Goal: Task Accomplishment & Management: Manage account settings

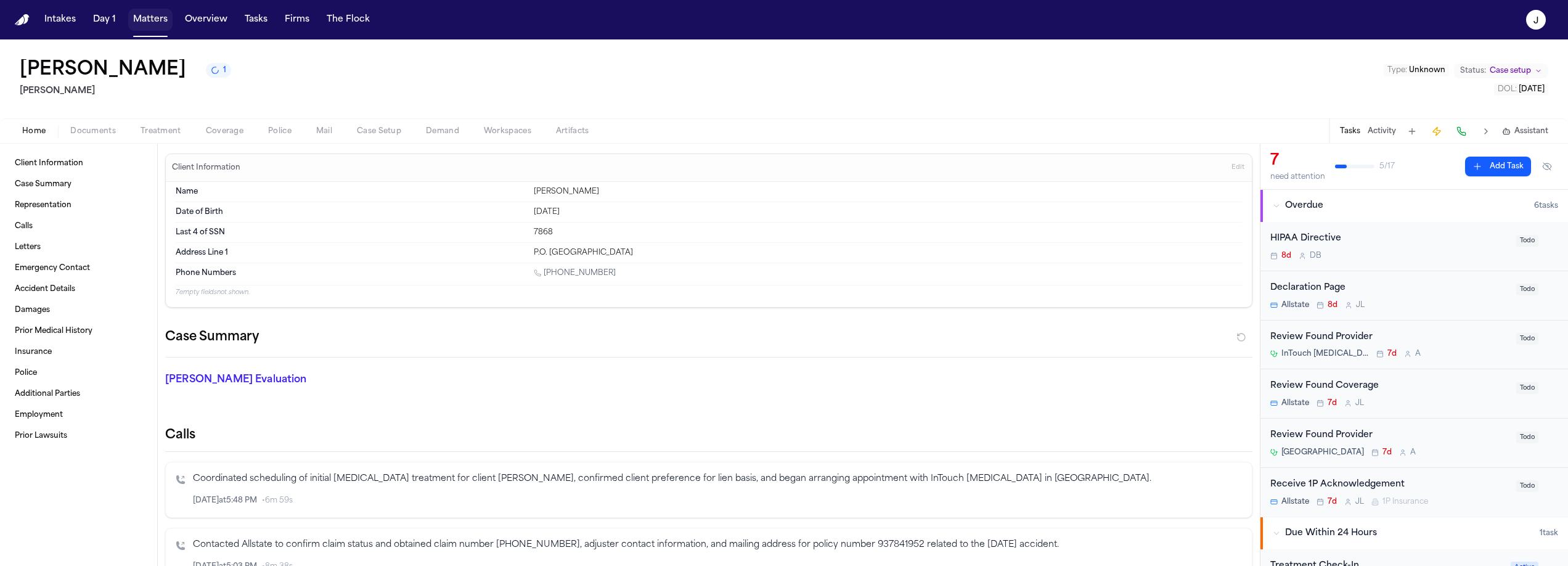
click at [154, 19] on button "Matters" at bounding box center [150, 19] width 44 height 22
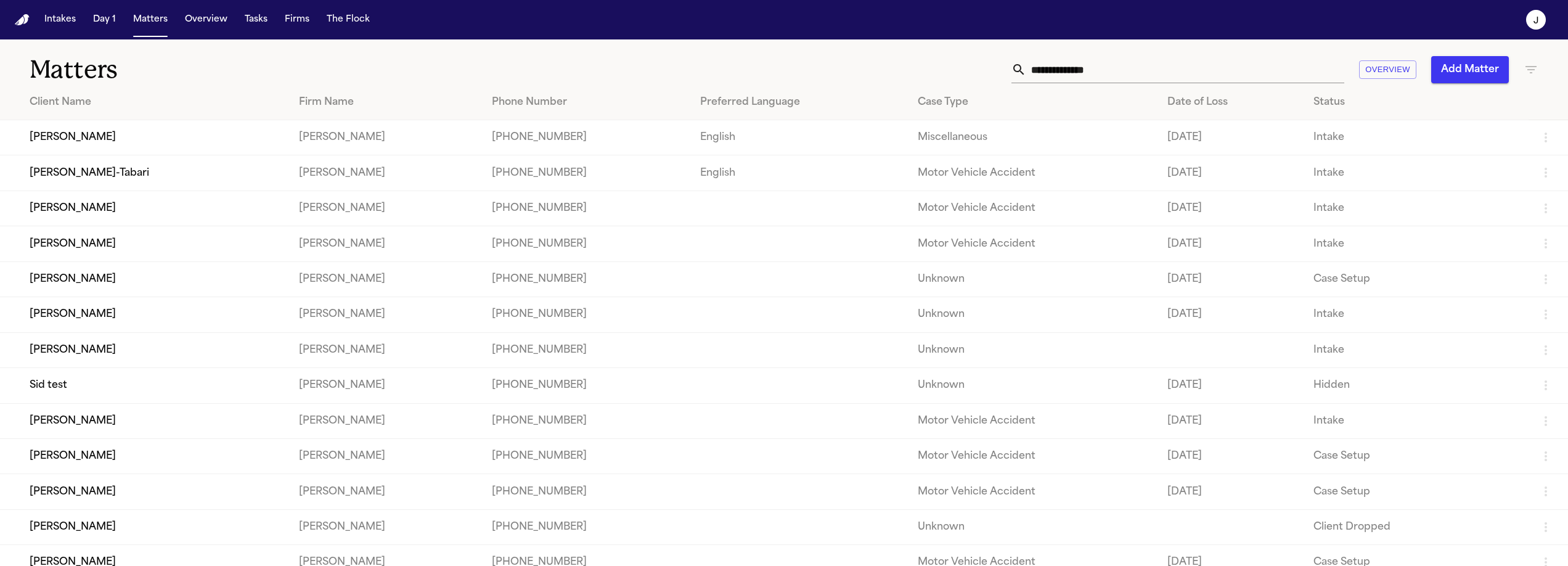
click at [1039, 67] on input "text" at bounding box center [1185, 70] width 318 height 27
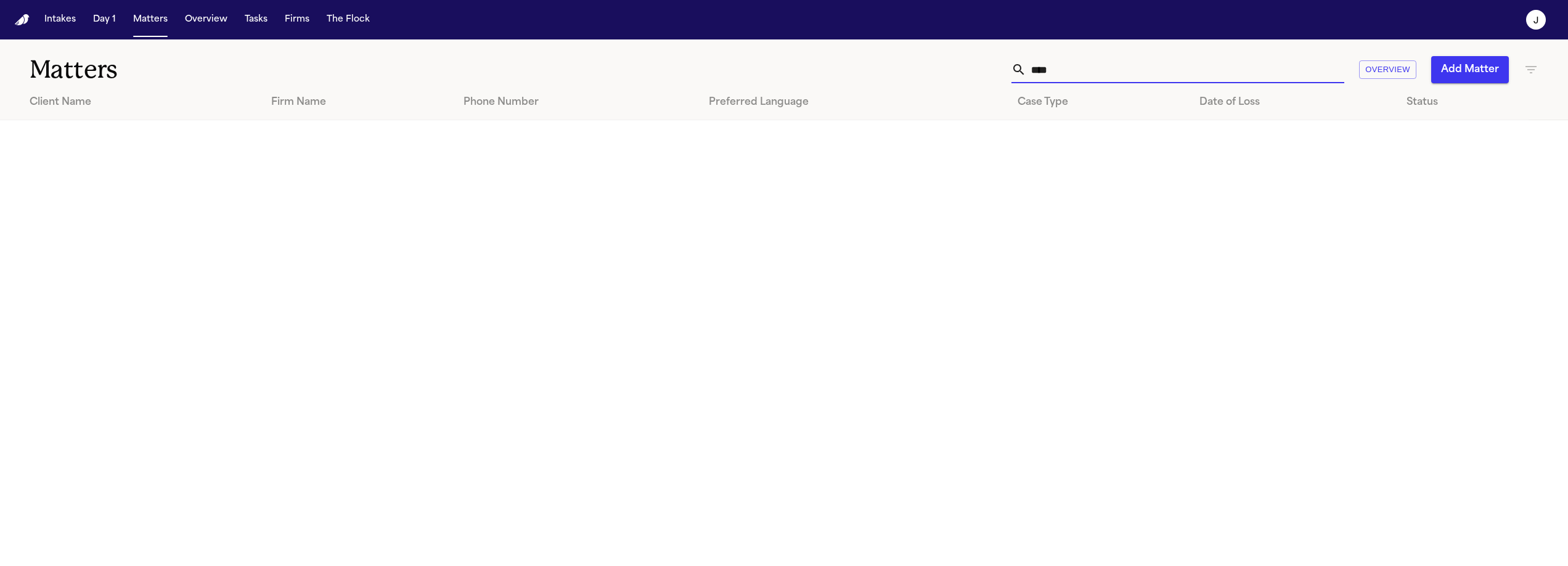
type input "****"
click at [1528, 67] on icon "button" at bounding box center [1530, 69] width 14 height 14
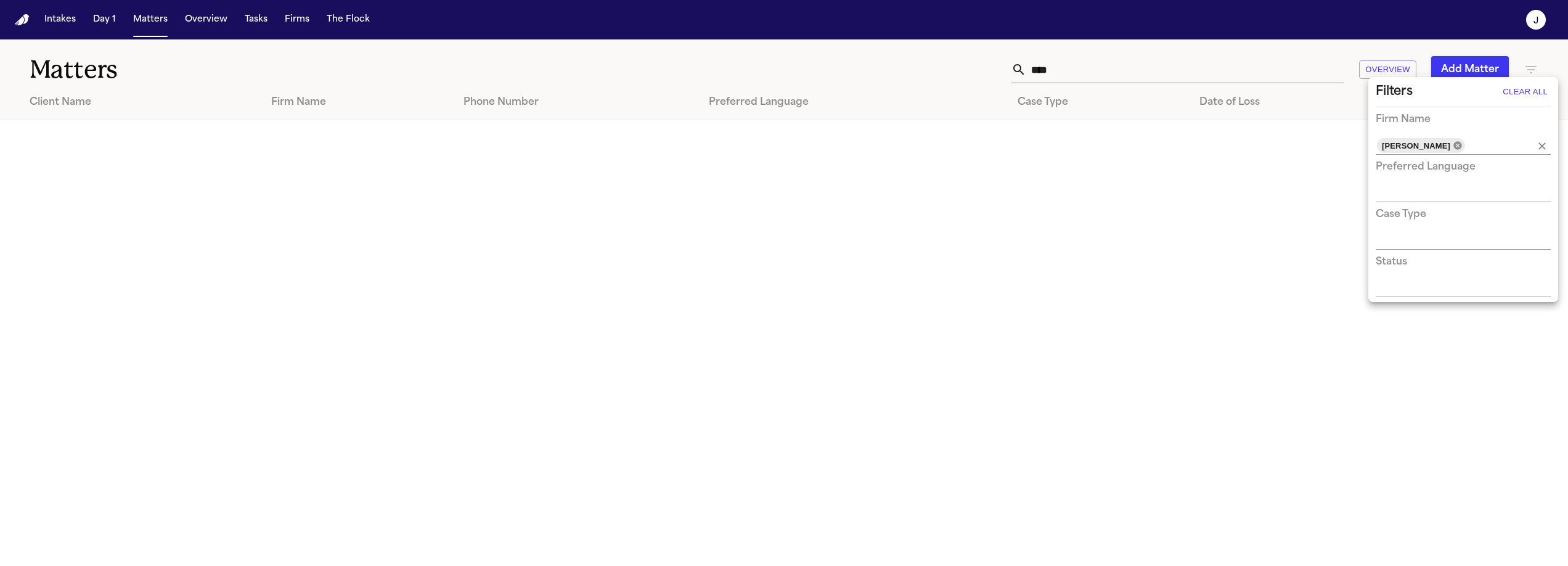
click at [1453, 144] on icon at bounding box center [1457, 145] width 8 height 8
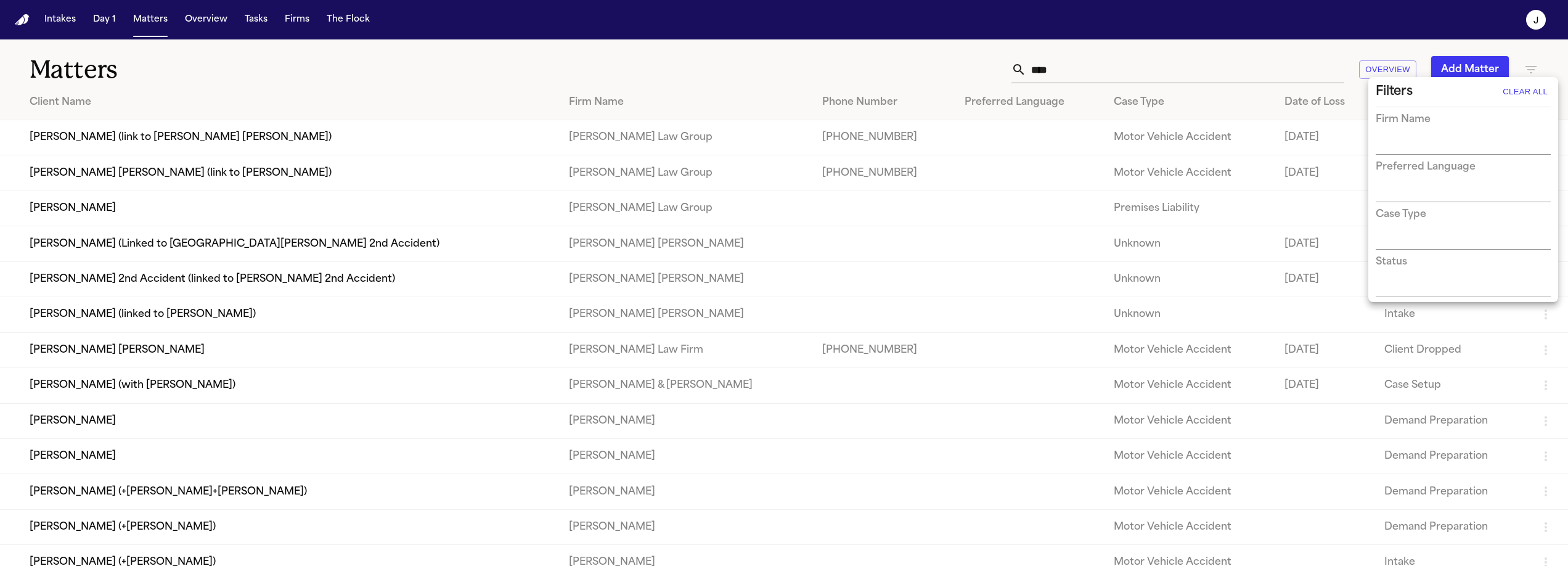
click at [267, 174] on div at bounding box center [784, 283] width 1568 height 566
click at [241, 175] on td "Luis Santana Cabrera (link to Belgica Garcia)" at bounding box center [279, 173] width 559 height 35
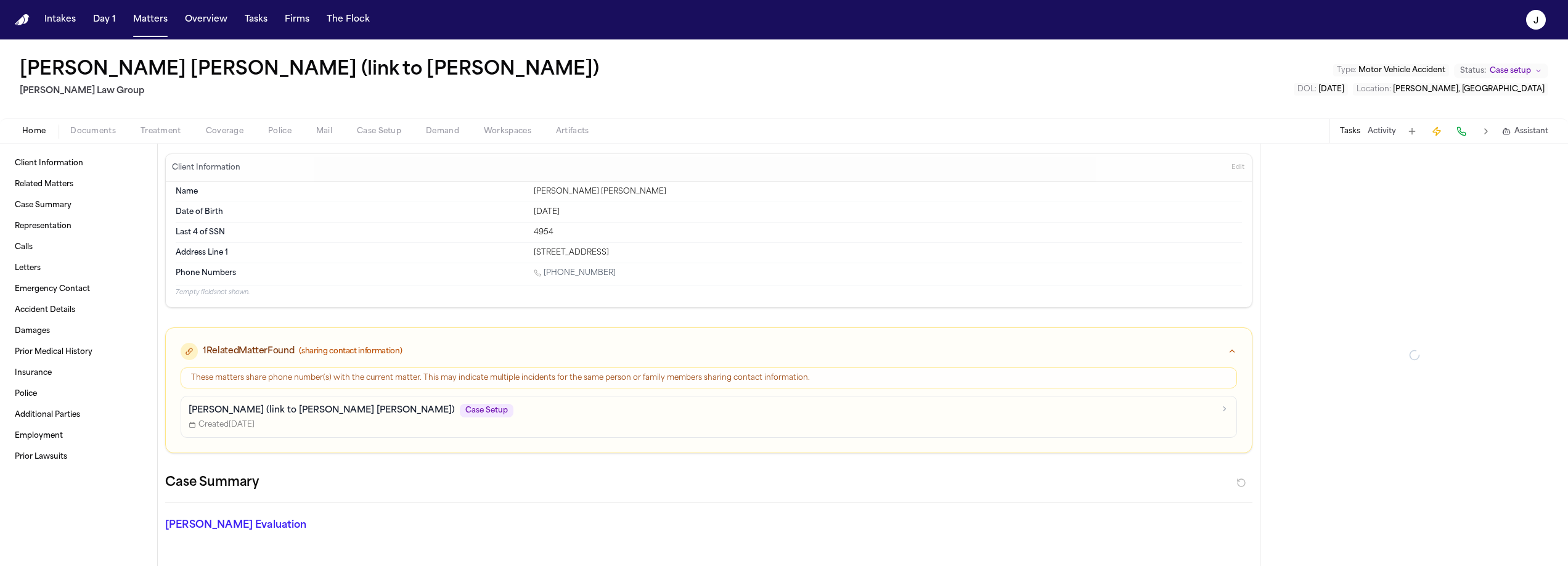
click at [222, 129] on span "Coverage" at bounding box center [224, 131] width 37 height 10
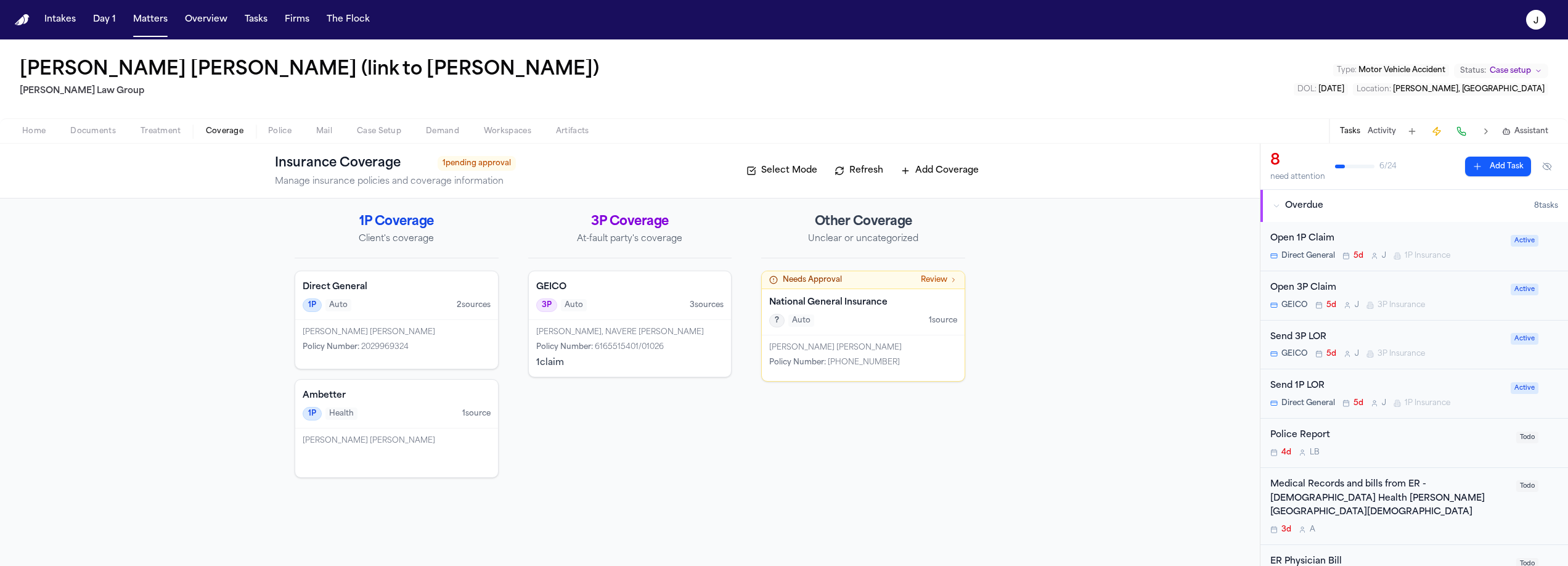
click at [652, 305] on div "3P Auto 3 source s" at bounding box center [630, 305] width 188 height 13
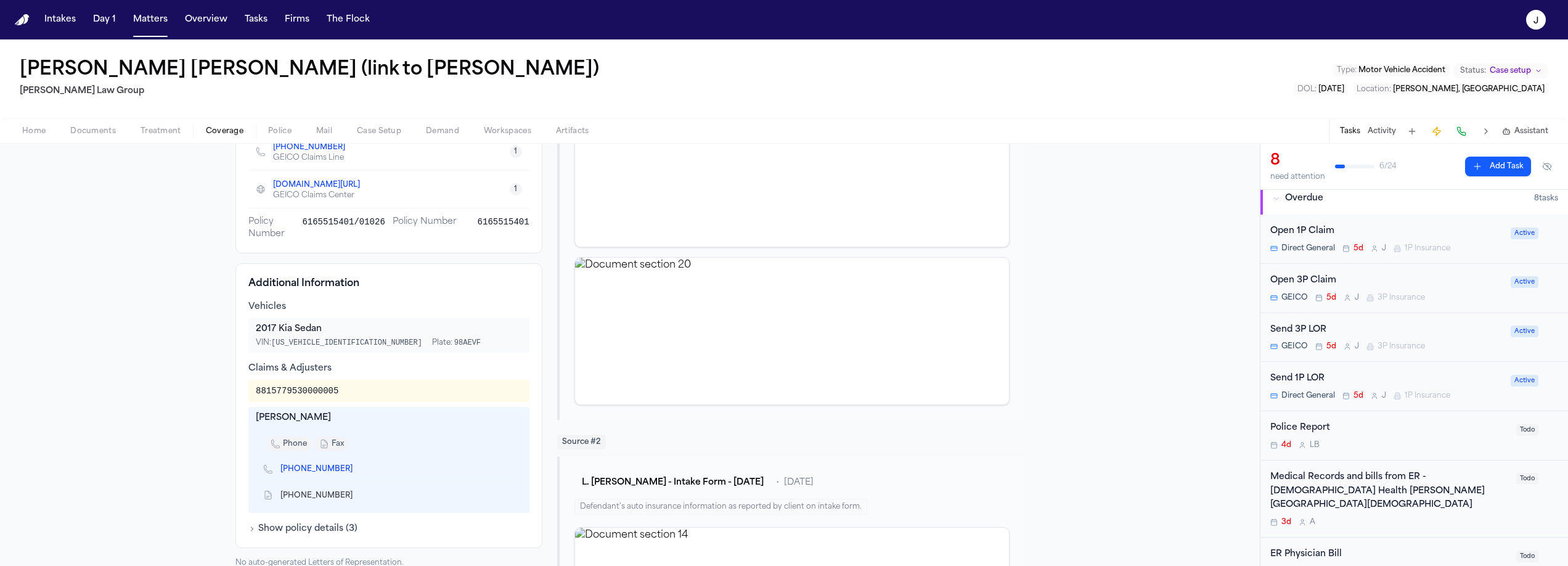
scroll to position [5, 0]
click at [213, 130] on span "Coverage" at bounding box center [224, 131] width 37 height 10
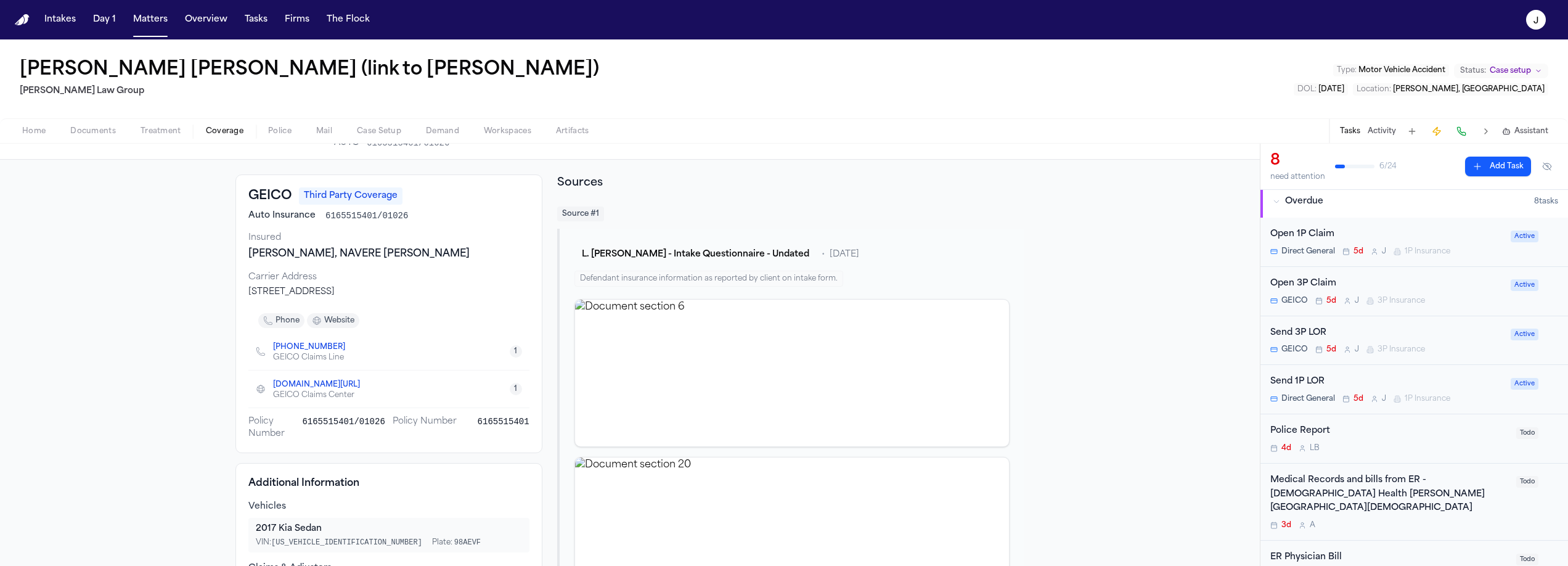
scroll to position [0, 0]
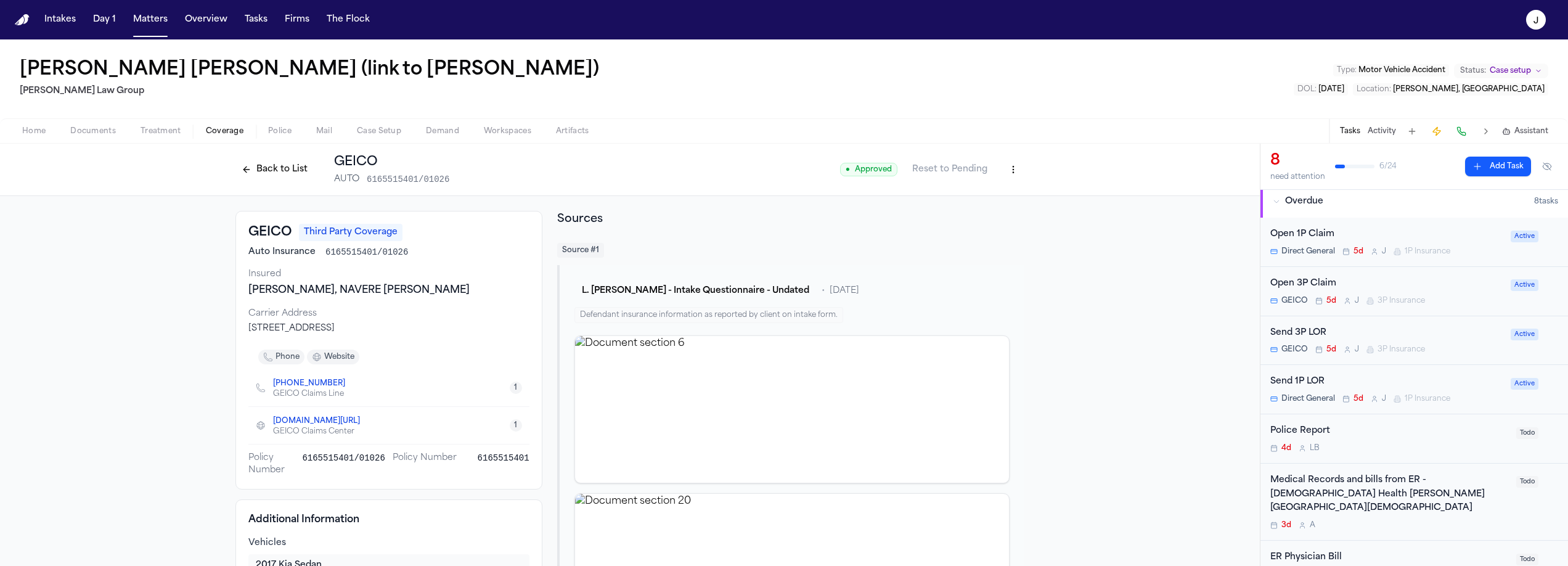
click at [264, 178] on button "Back to List" at bounding box center [274, 169] width 78 height 20
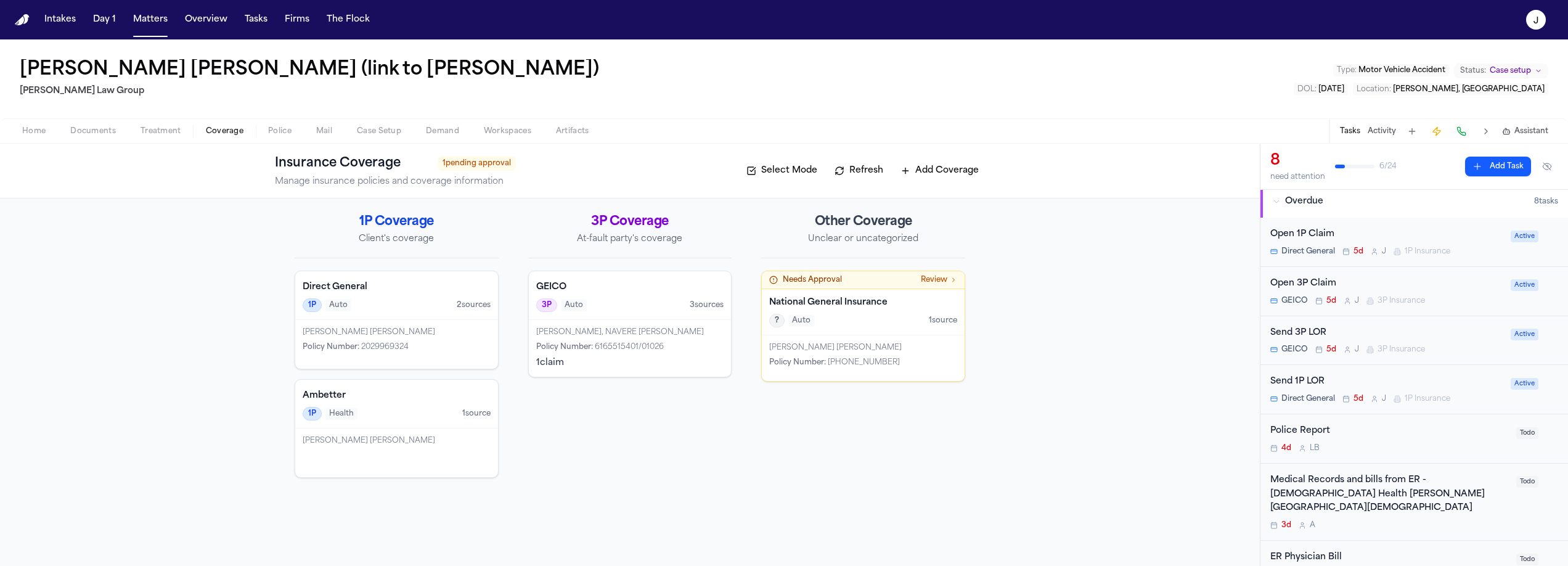
click at [1462, 287] on div "Open 3P Claim" at bounding box center [1386, 284] width 233 height 14
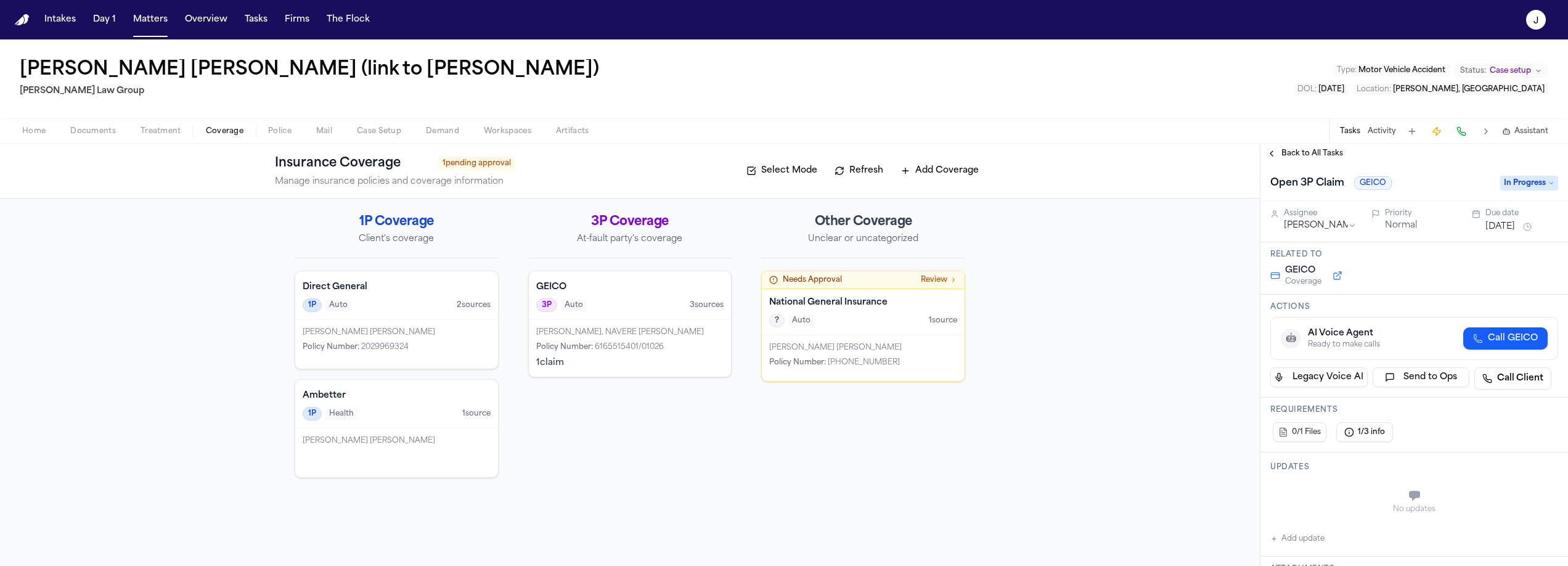
click at [1531, 185] on span "In Progress" at bounding box center [1529, 183] width 58 height 14
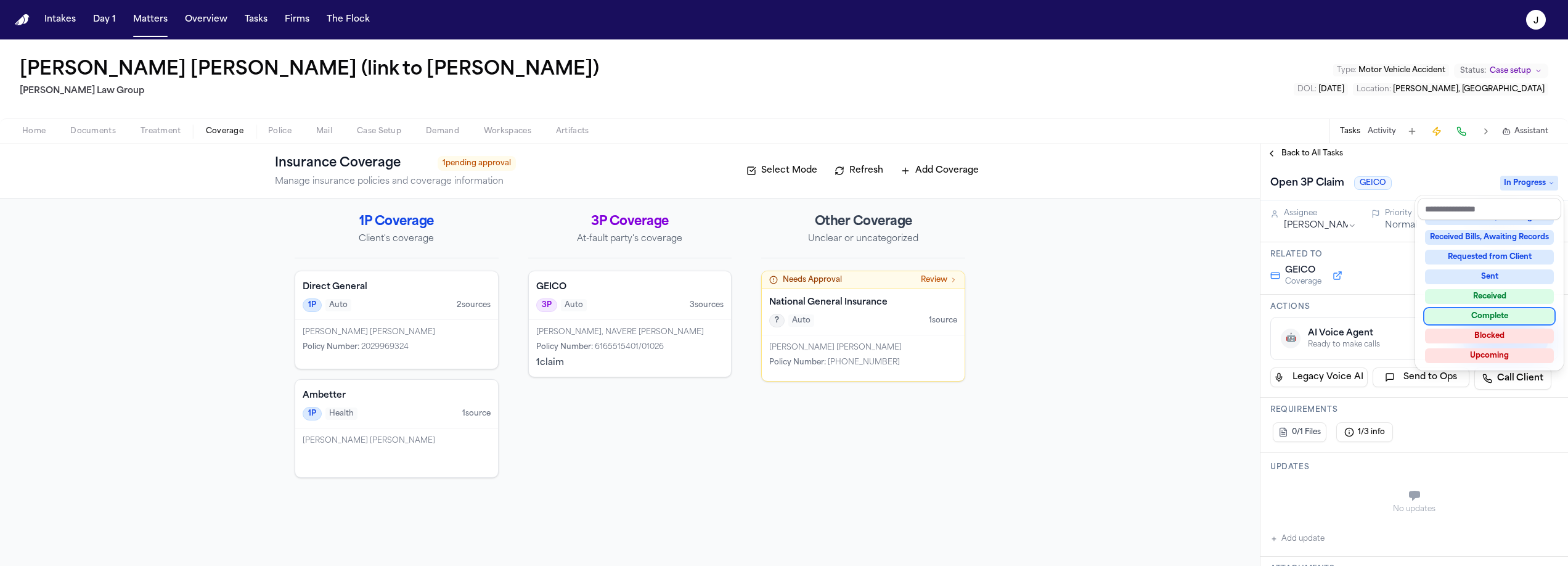
click at [1459, 310] on div "Complete" at bounding box center [1489, 316] width 129 height 14
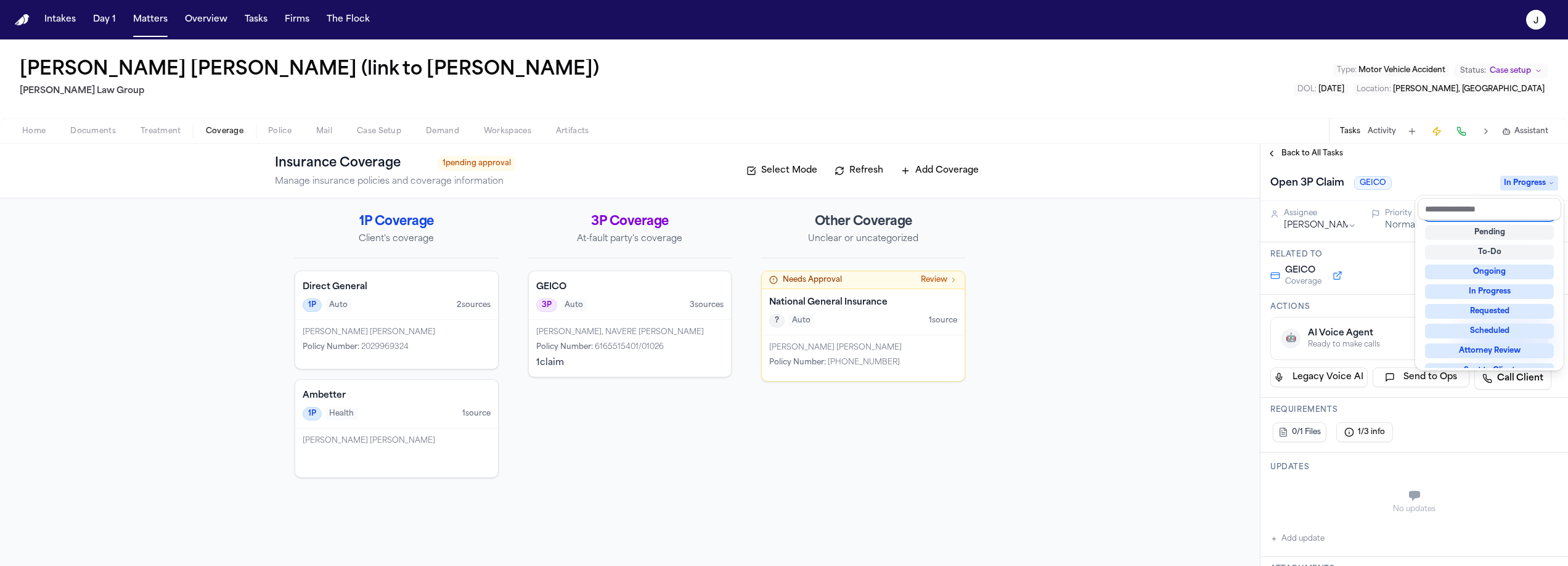
scroll to position [5, 0]
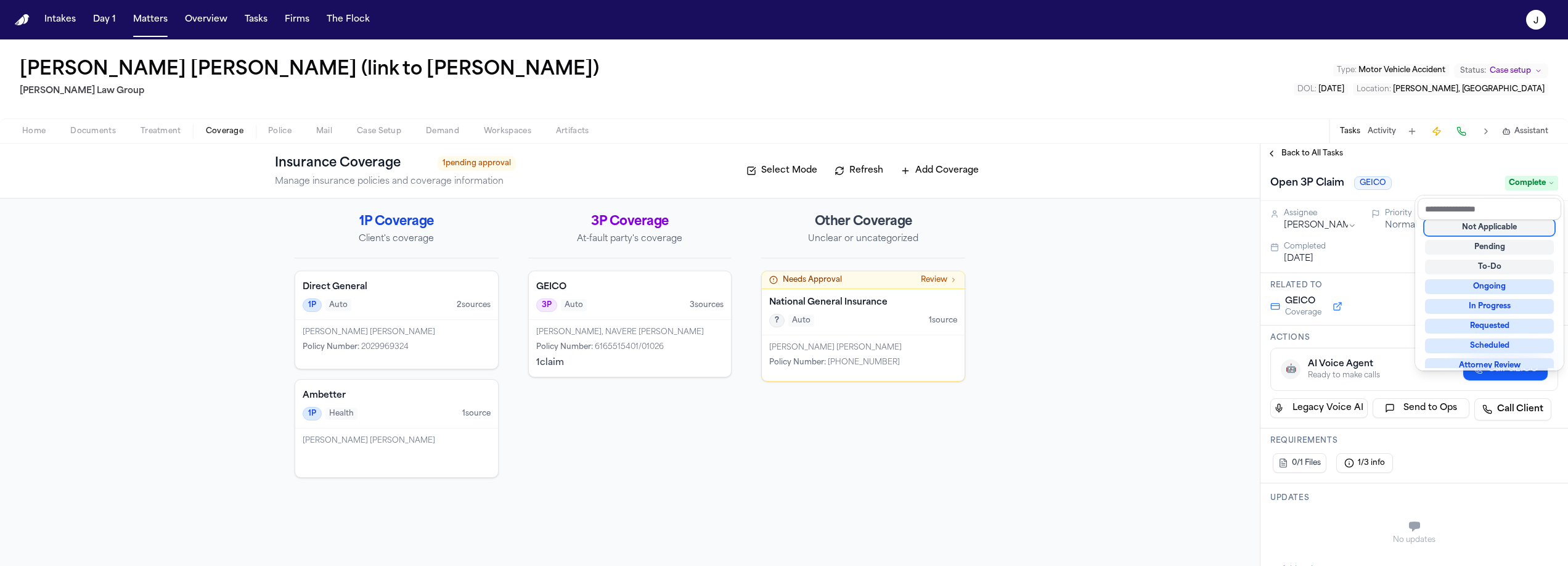
click at [1305, 152] on div "Back to All Tasks Open 3P Claim GEICO Complete Assignee Jacqueline Priority Nor…" at bounding box center [1414, 355] width 308 height 423
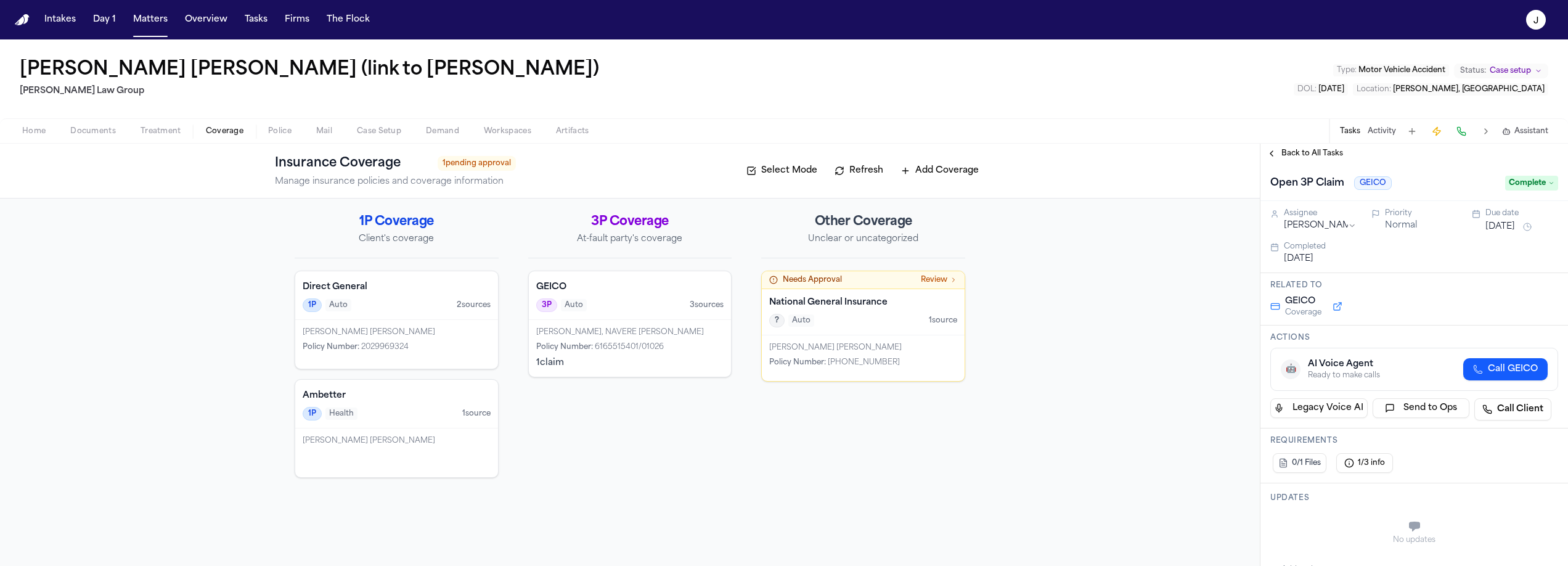
click at [1302, 154] on span "Back to All Tasks" at bounding box center [1312, 153] width 61 height 10
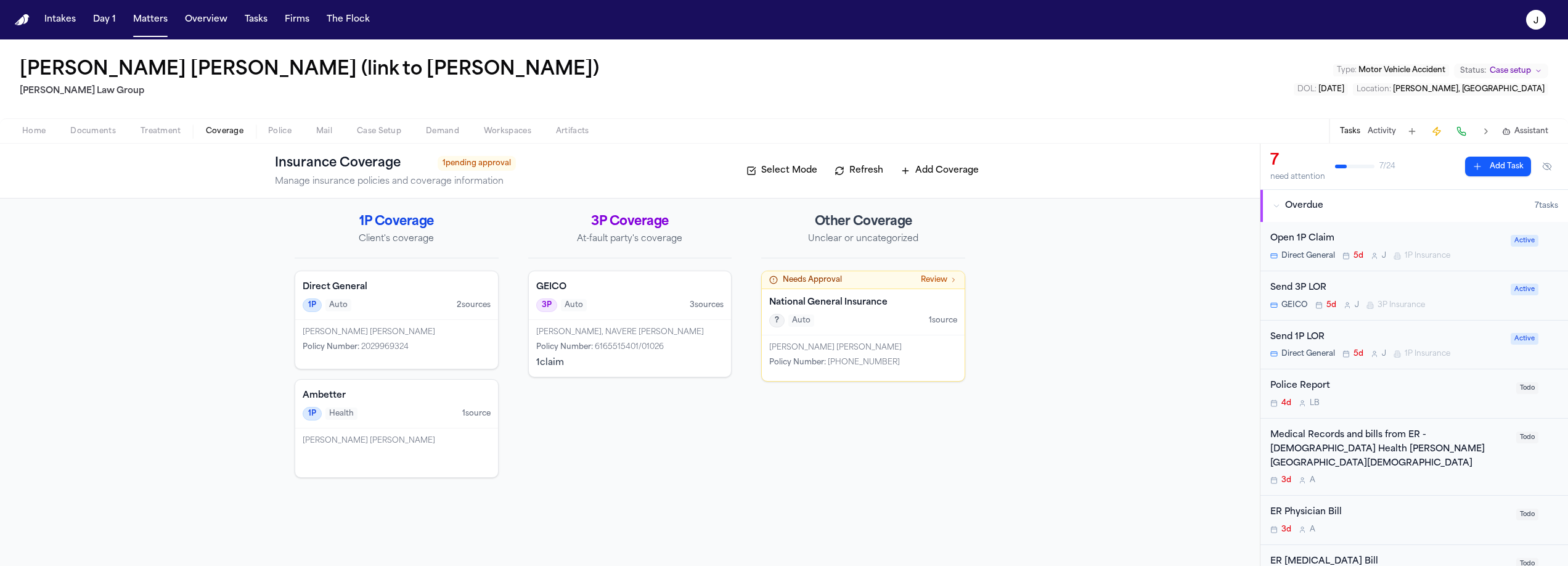
click at [440, 294] on div "Direct General 1P Auto 2 source s" at bounding box center [397, 295] width 203 height 49
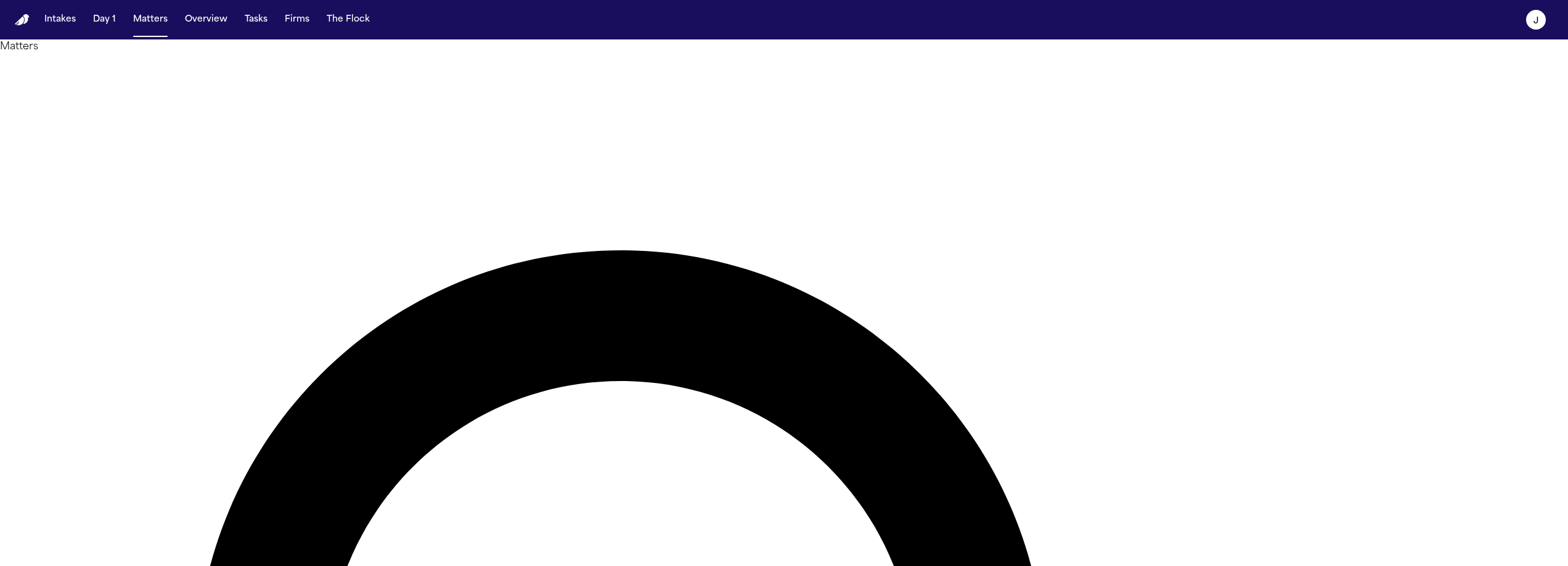
type input "**********"
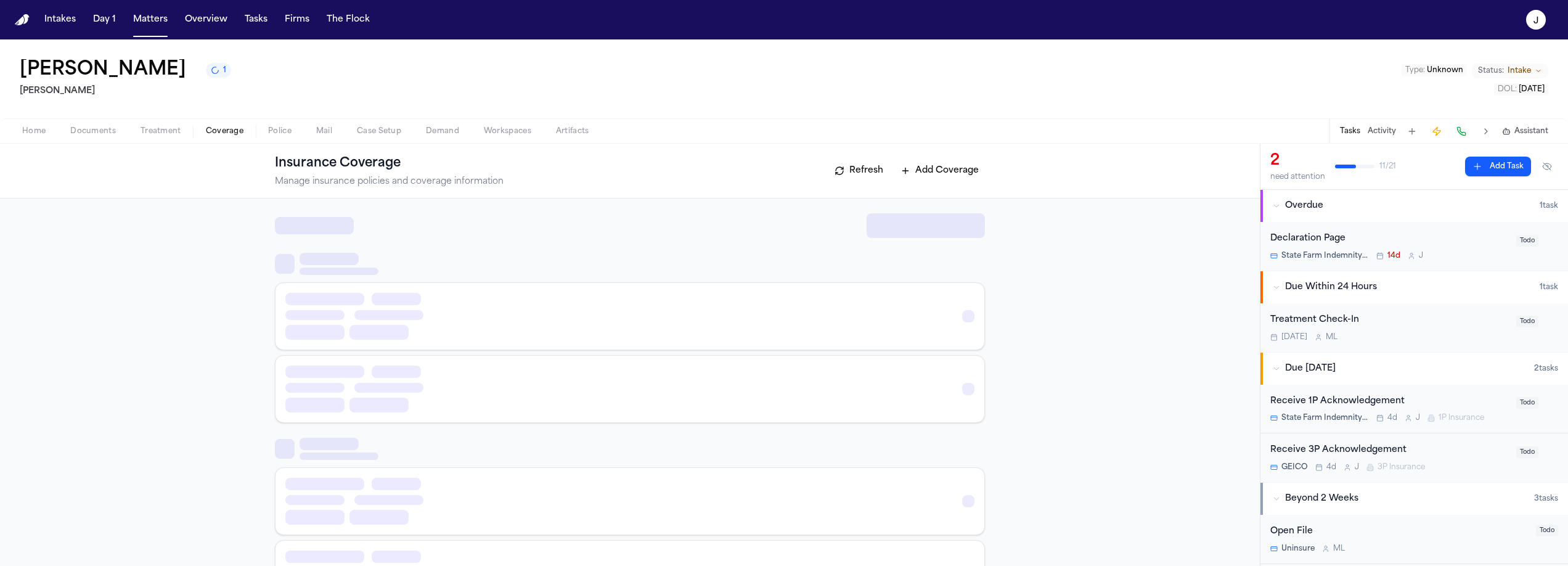
click at [228, 133] on span "Coverage" at bounding box center [224, 131] width 37 height 10
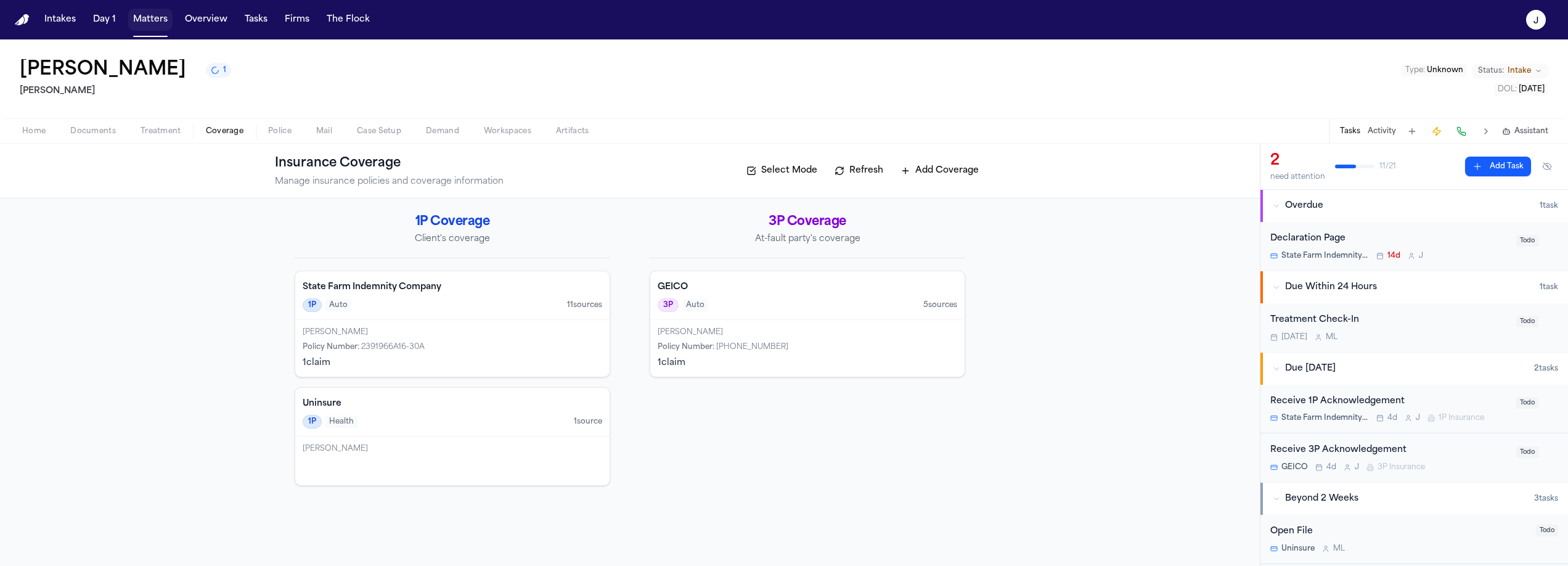
click at [159, 18] on button "Matters" at bounding box center [150, 19] width 44 height 22
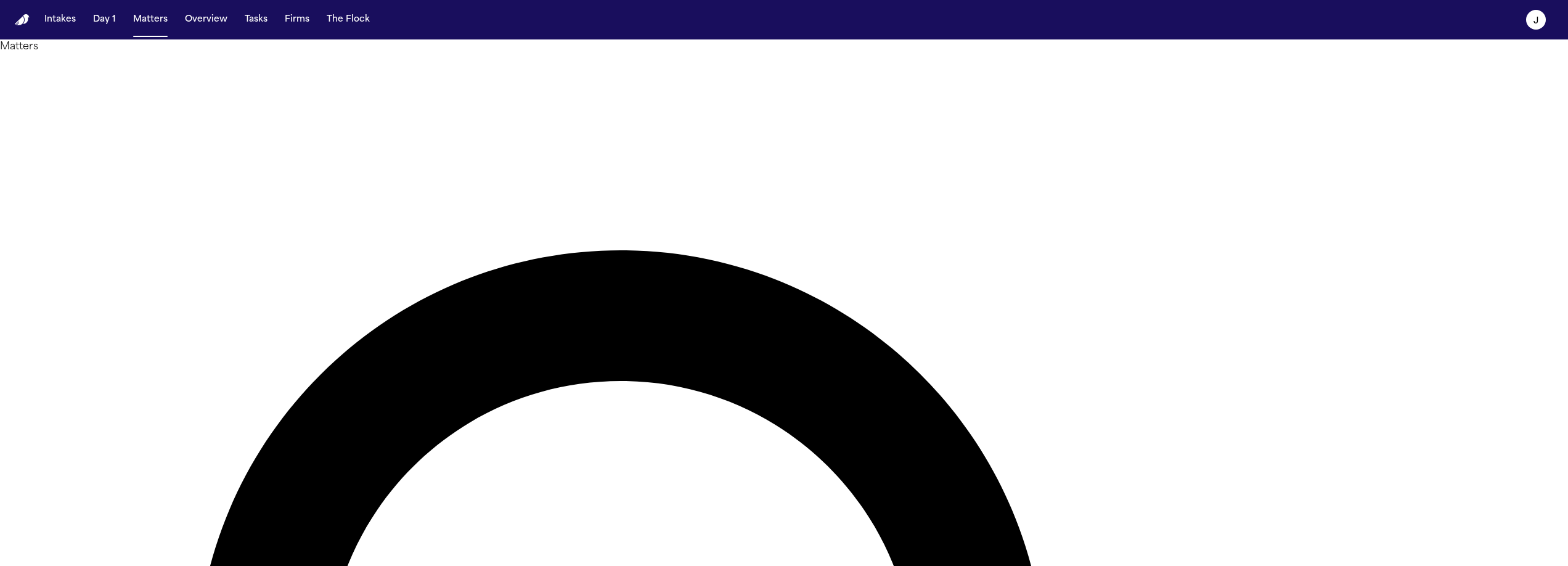
type input "*******"
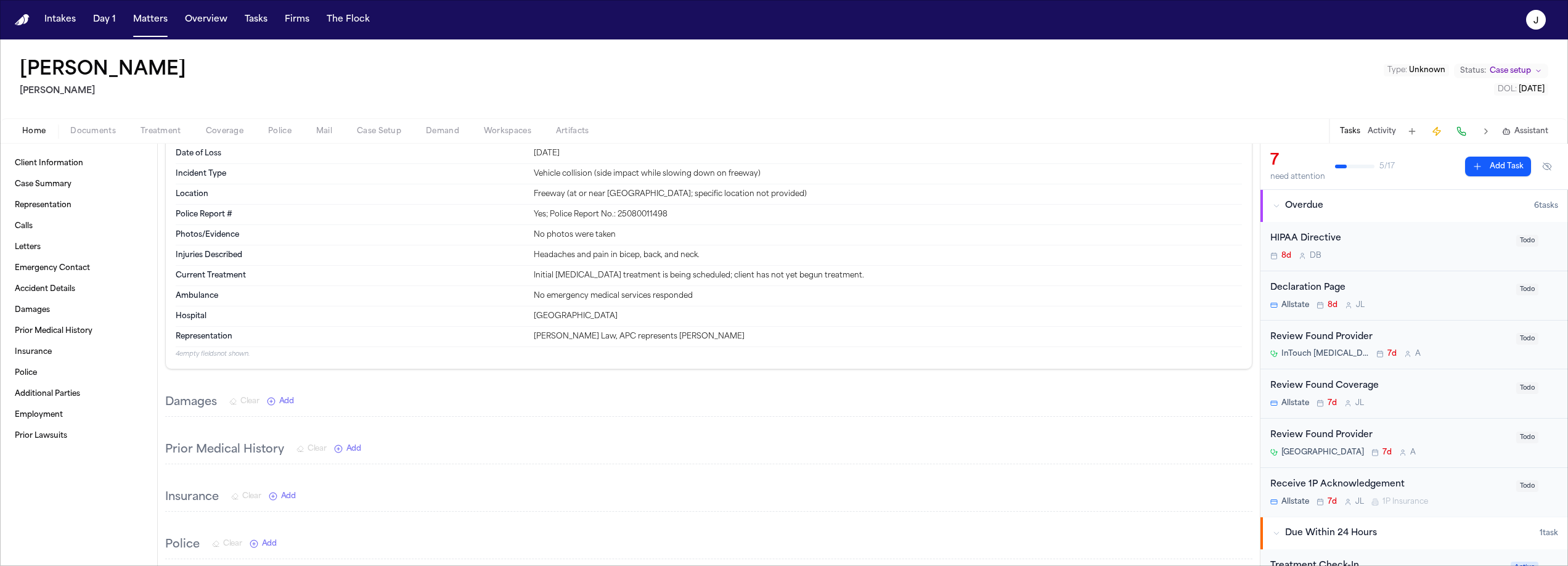
scroll to position [1194, 0]
click at [82, 142] on div "Home Documents Treatment Coverage Police Mail Case Setup Demand Workspaces Arti…" at bounding box center [784, 131] width 1568 height 25
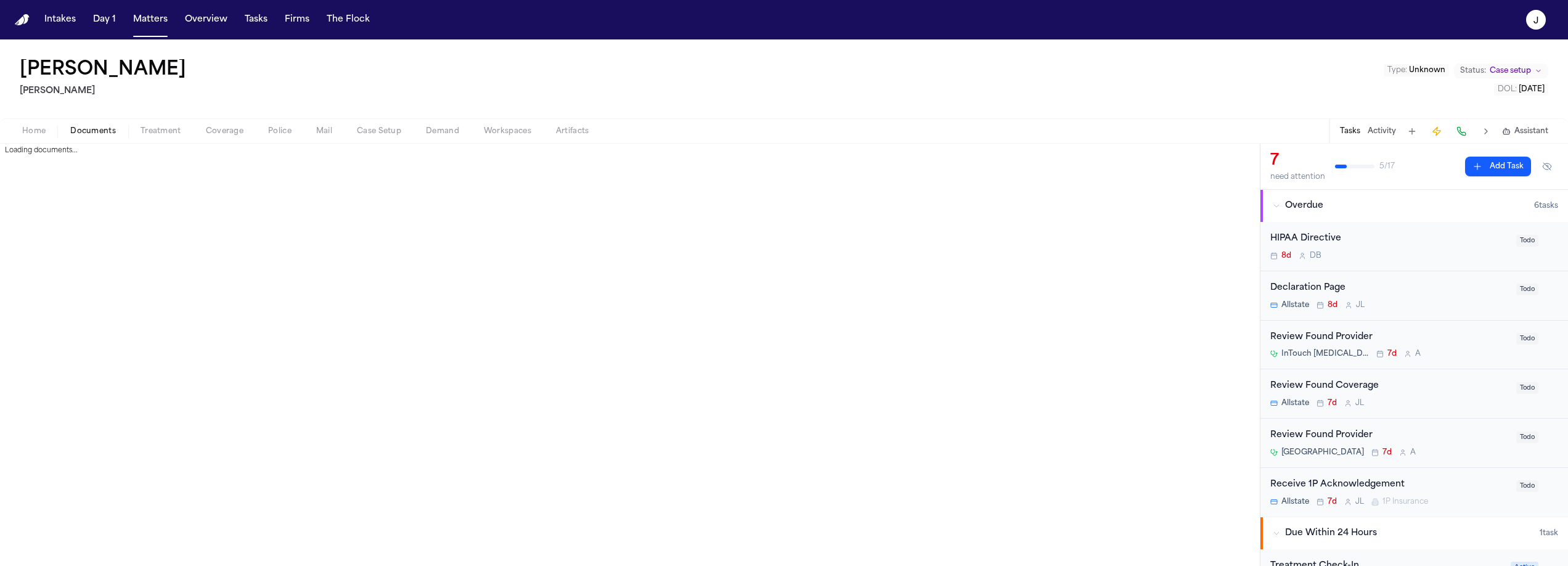
click at [86, 133] on span "Documents" at bounding box center [94, 131] width 46 height 10
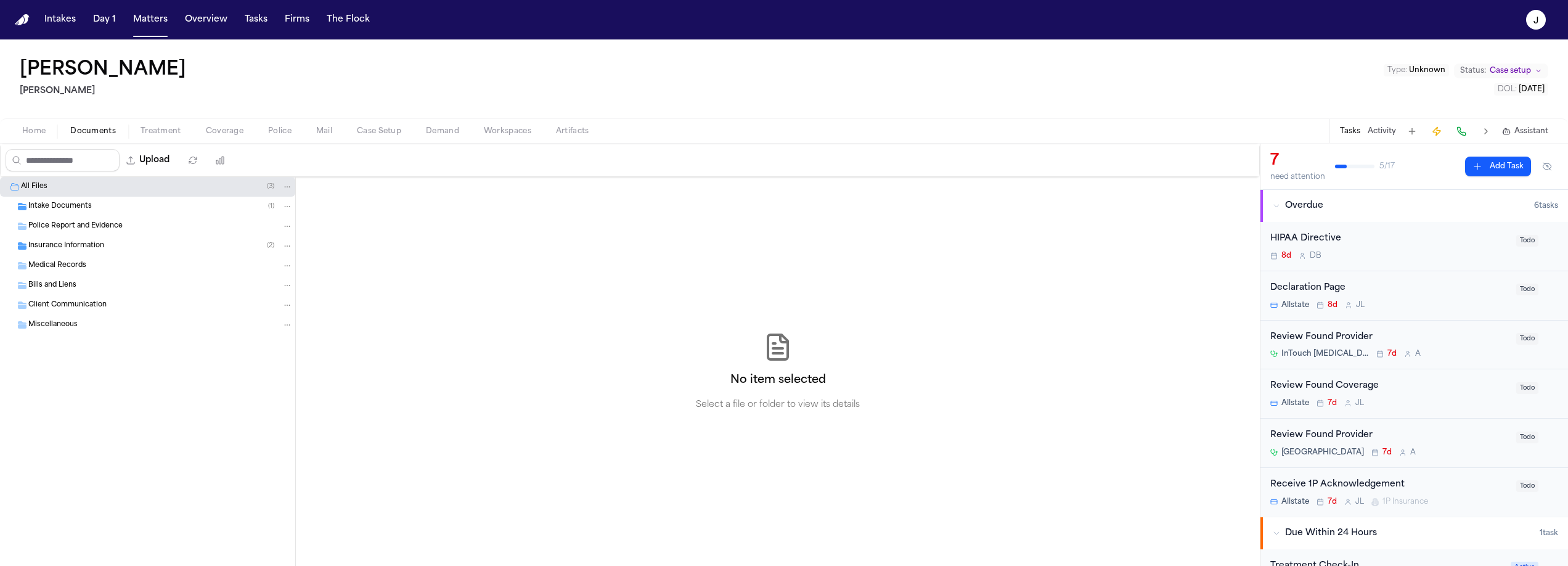
click at [27, 135] on span "Home" at bounding box center [33, 131] width 24 height 10
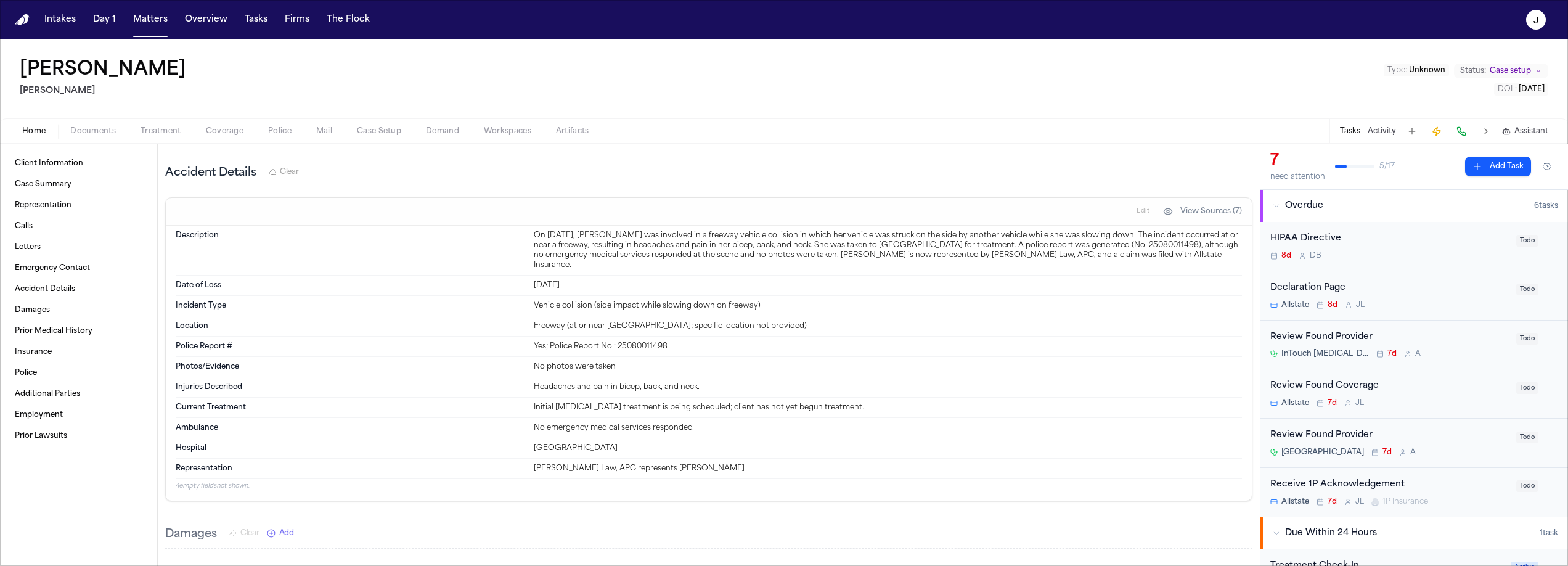
scroll to position [1068, 0]
